Goal: Navigation & Orientation: Find specific page/section

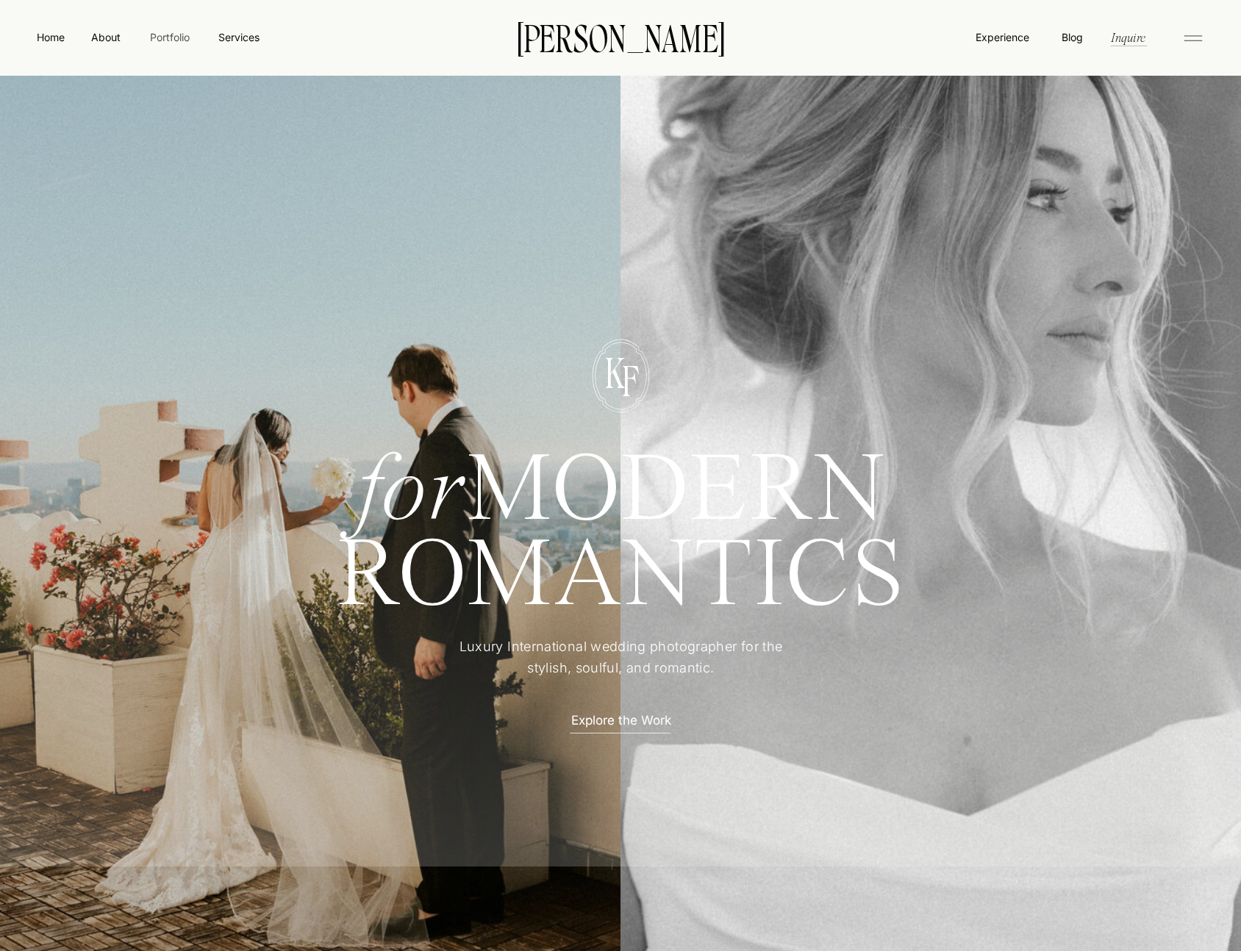
click at [156, 39] on nav "Portfolio" at bounding box center [169, 36] width 52 height 15
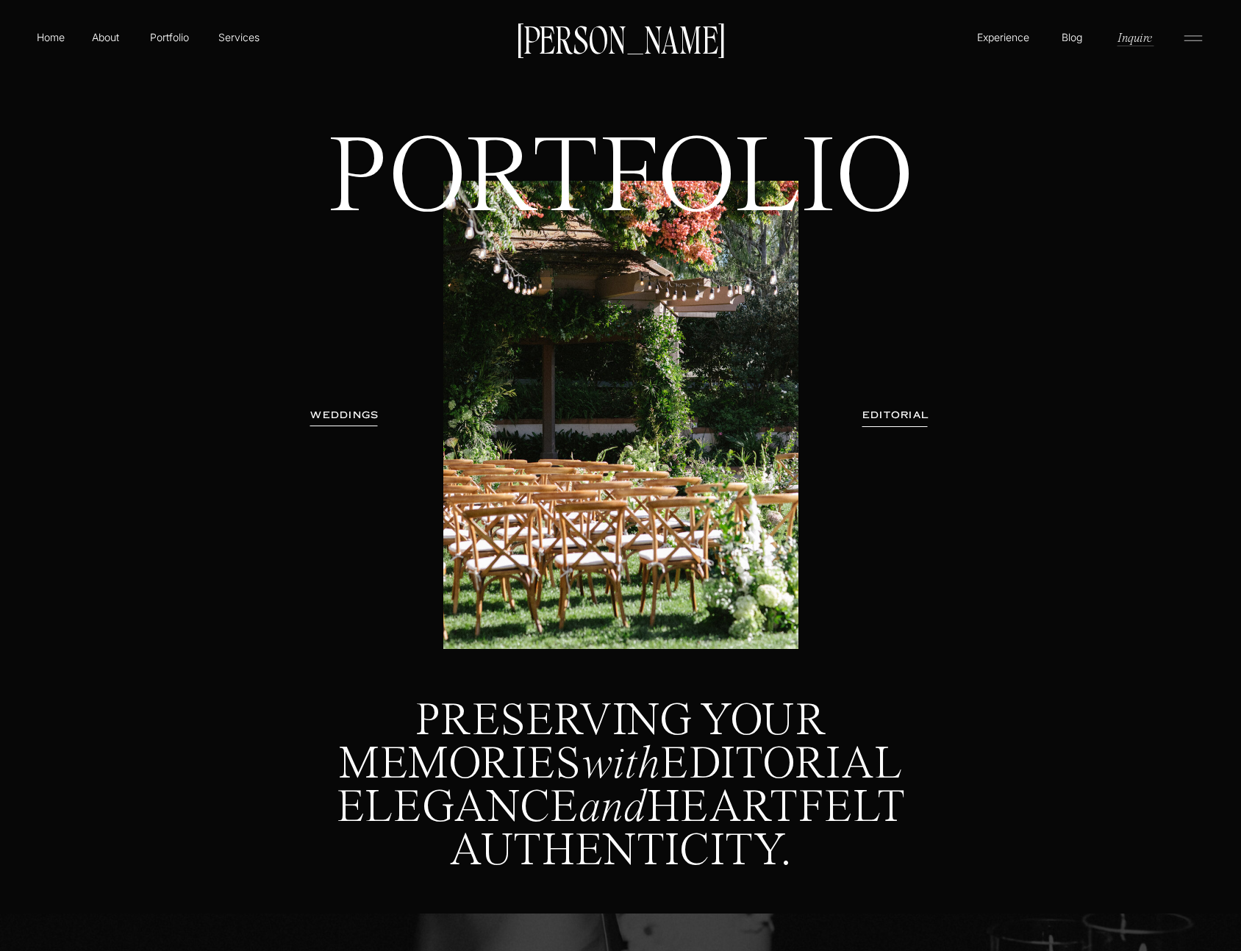
click at [113, 40] on p "About" at bounding box center [105, 36] width 33 height 15
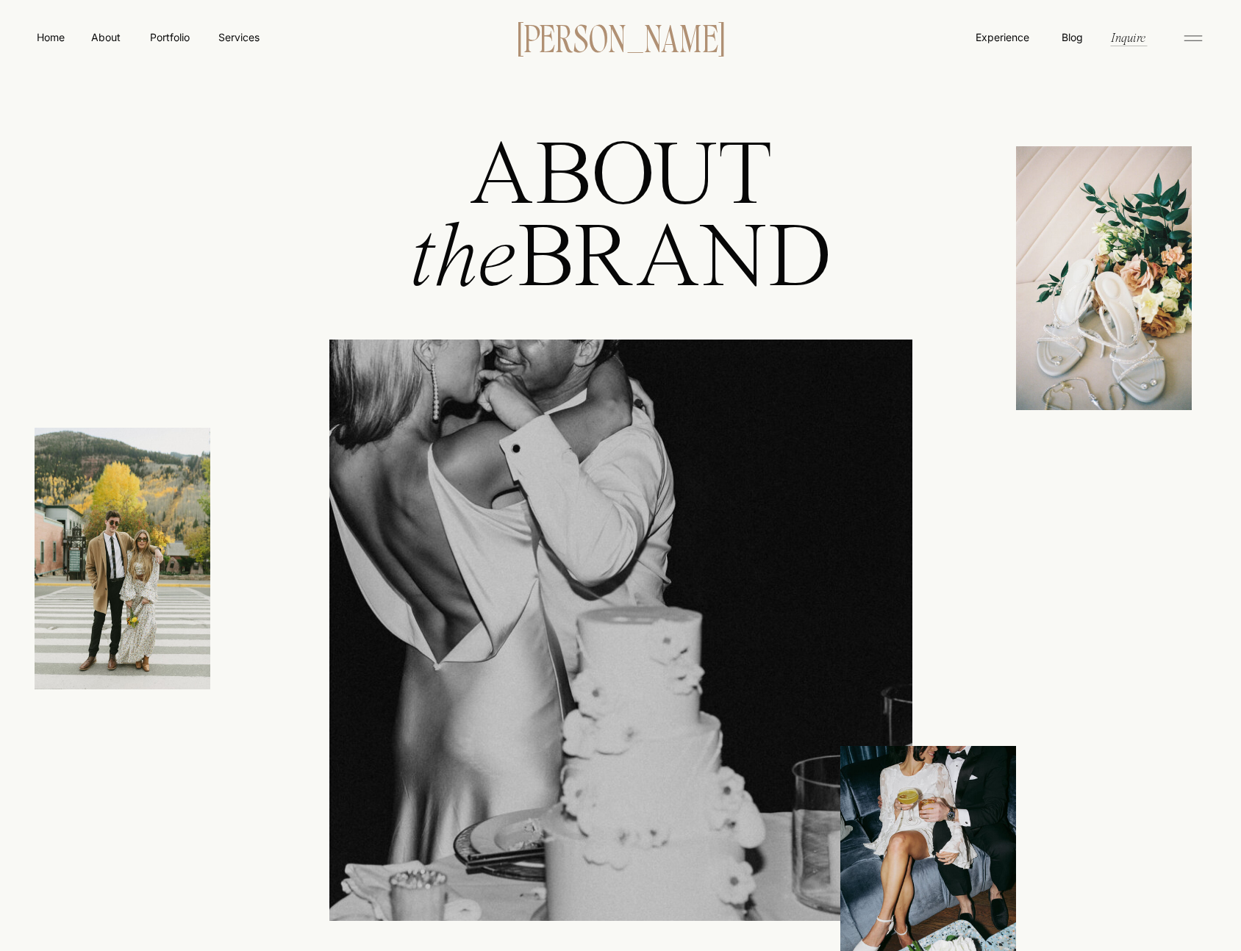
click at [576, 52] on p "[PERSON_NAME]" at bounding box center [620, 36] width 253 height 31
